Goal: Task Accomplishment & Management: Manage account settings

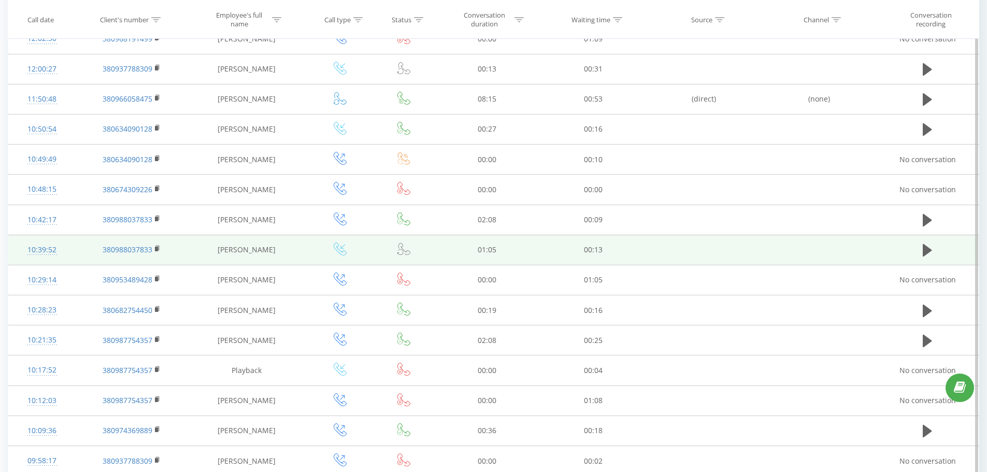
scroll to position [104, 0]
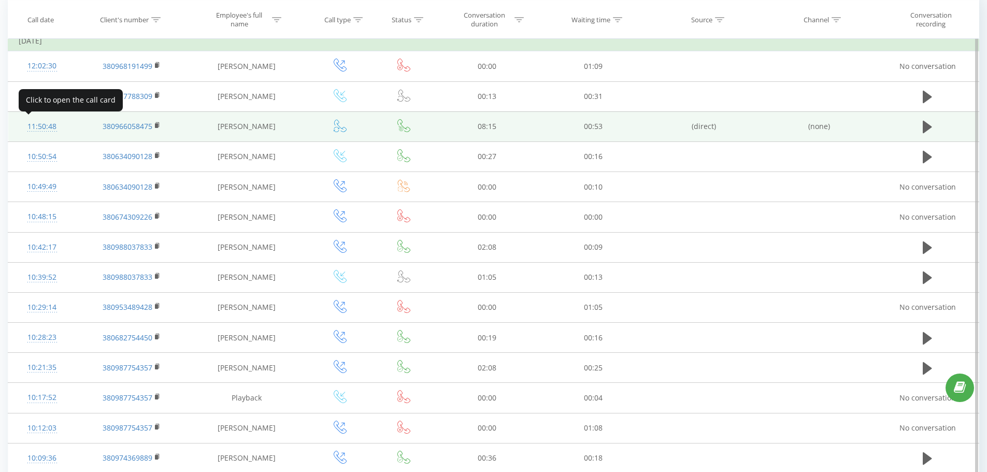
click at [29, 127] on div "11:50:48" at bounding box center [42, 127] width 47 height 20
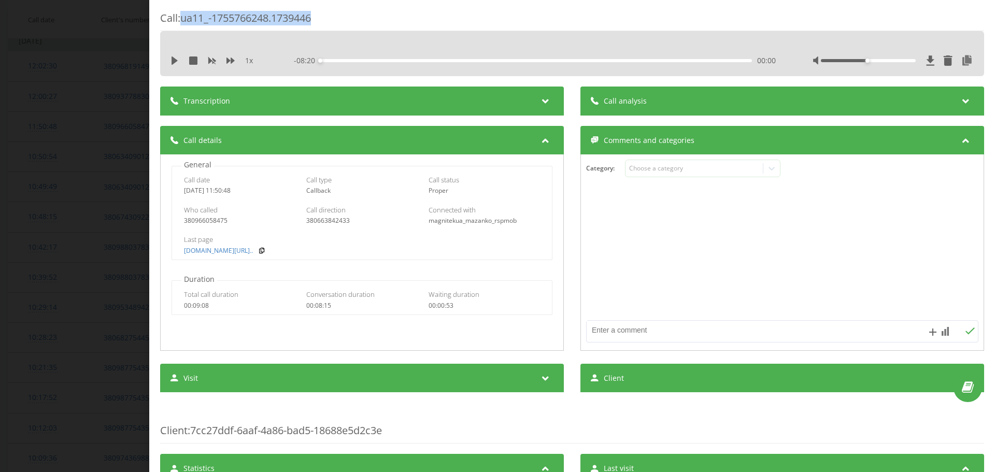
drag, startPoint x: 305, startPoint y: 15, endPoint x: 183, endPoint y: 17, distance: 121.8
click at [183, 17] on div "Call : ua11_-1755766248.1739446" at bounding box center [572, 21] width 824 height 20
copy div "ua11_-1755766248.1739446"
click at [169, 60] on div "1 x - 08:20 00:00 00:00" at bounding box center [572, 61] width 809 height 16
click at [171, 61] on icon at bounding box center [175, 60] width 8 height 8
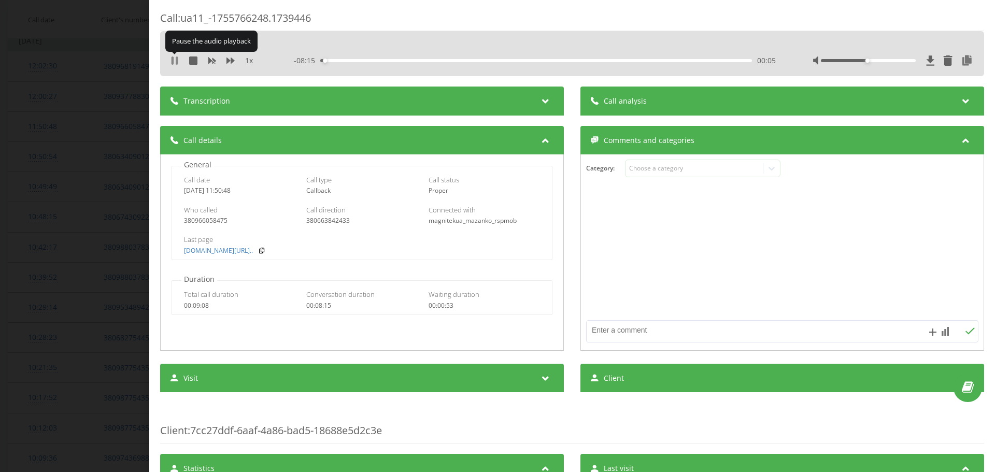
click at [173, 62] on icon at bounding box center [173, 60] width 2 height 8
click at [103, 81] on div "Call : ua11_-1755766248.1739446 1 x - 08:15 00:05 00:05 Transcription For AI an…" at bounding box center [497, 236] width 995 height 472
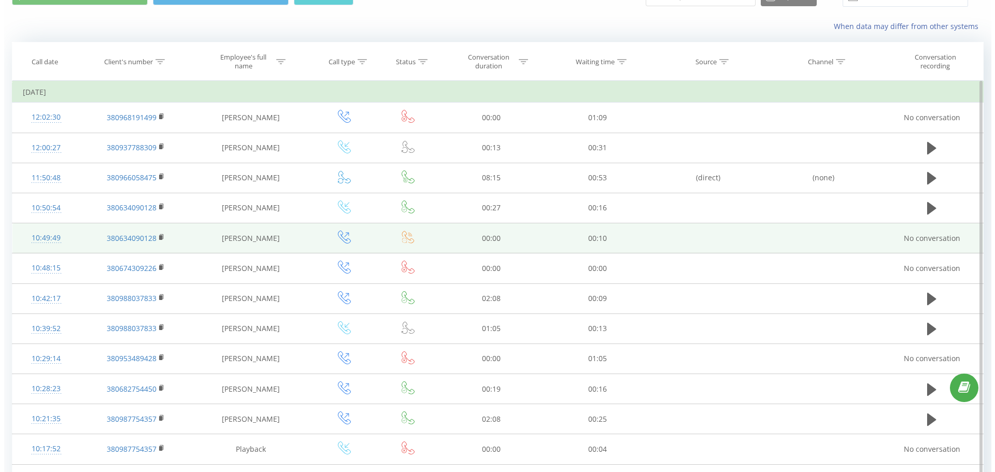
scroll to position [52, 0]
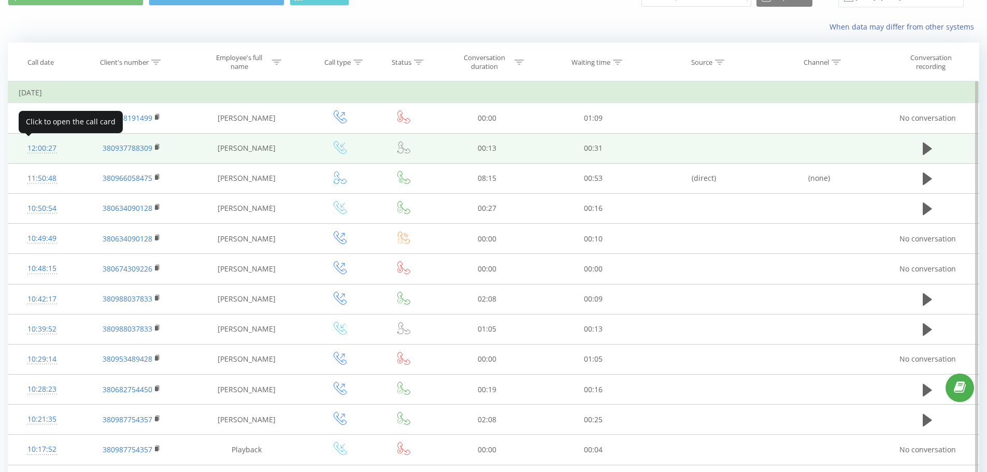
click at [39, 149] on div "12:00:27" at bounding box center [42, 148] width 47 height 20
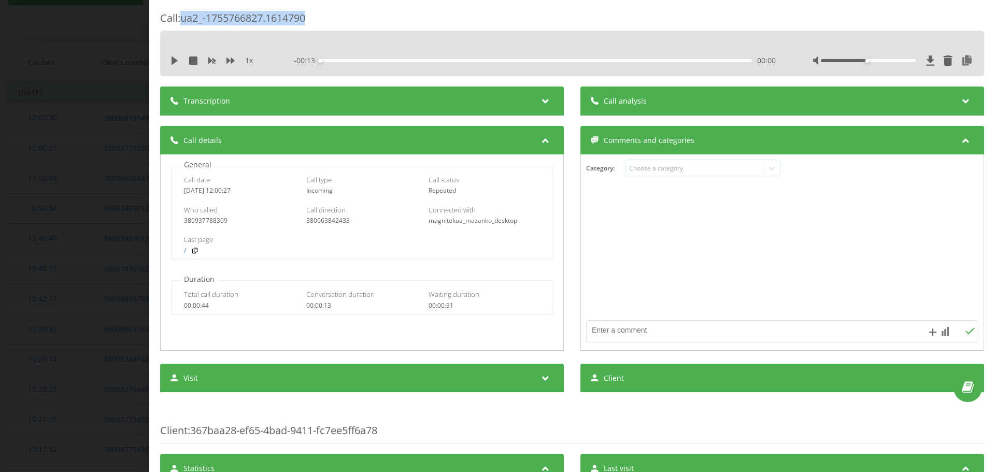
drag, startPoint x: 320, startPoint y: 17, endPoint x: 184, endPoint y: 15, distance: 135.8
click at [184, 15] on div "Call : ua2_-1755766827.1614790" at bounding box center [572, 21] width 824 height 20
copy div "ua2_-1755766827.1614790"
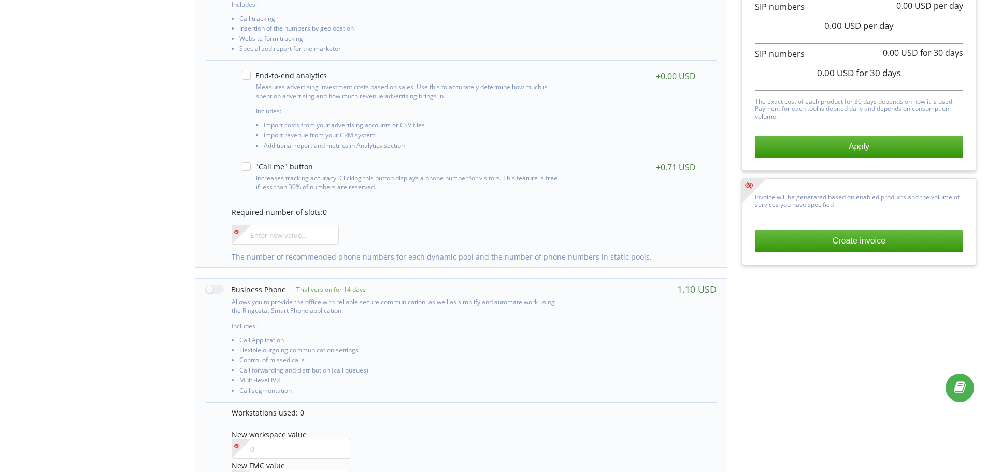
scroll to position [207, 0]
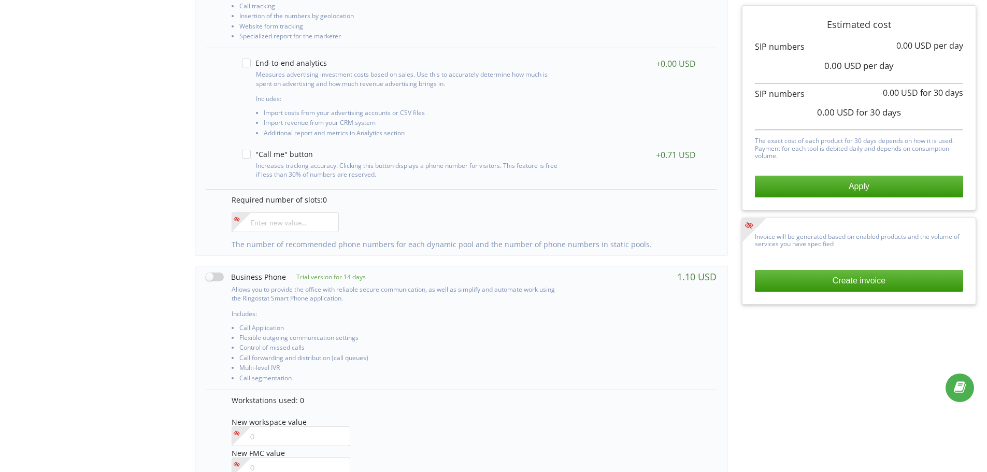
click at [221, 276] on label at bounding box center [246, 277] width 80 height 11
checkbox input "true"
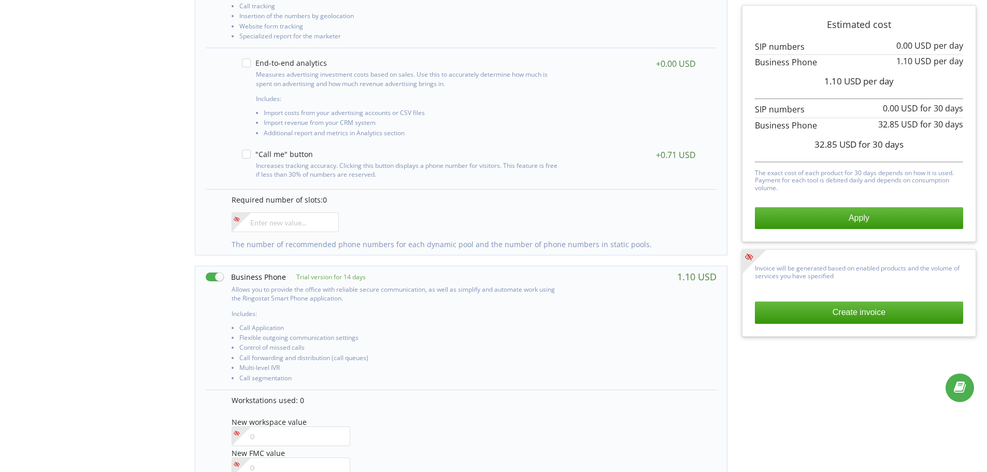
click at [820, 225] on button "Apply" at bounding box center [859, 218] width 208 height 22
